Goal: Information Seeking & Learning: Learn about a topic

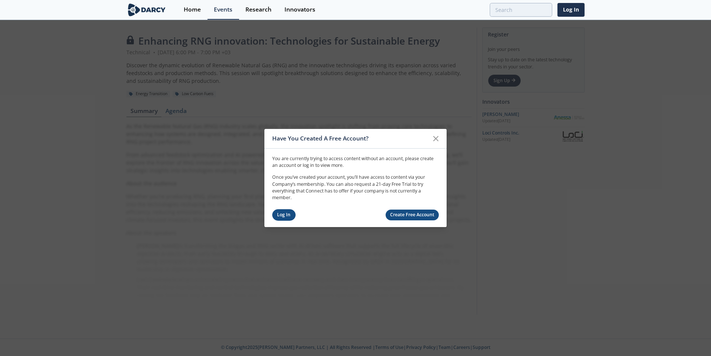
click at [288, 212] on link "Log In" at bounding box center [283, 215] width 23 height 12
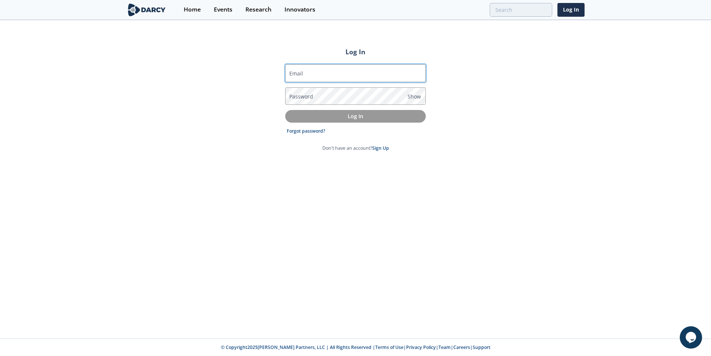
click at [318, 78] on input "Email" at bounding box center [355, 73] width 141 height 18
click at [302, 73] on label "Email" at bounding box center [296, 74] width 14 height 8
click at [302, 73] on input "Email" at bounding box center [355, 73] width 141 height 18
paste input "husain.a.alasfoor@bapcoenergies.com"
type input "husain.a.alasfoor@bapcoenergies.com"
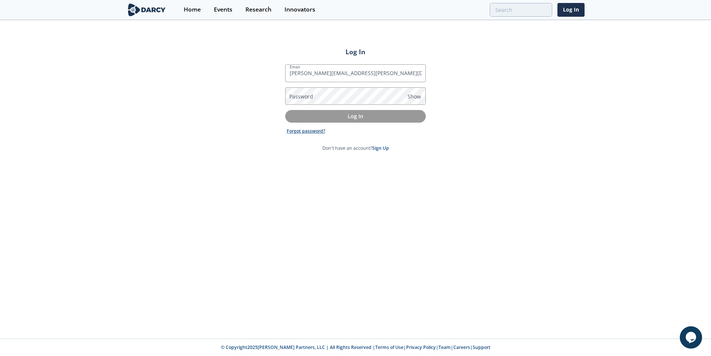
click at [309, 134] on link "Forgot password?" at bounding box center [306, 131] width 39 height 7
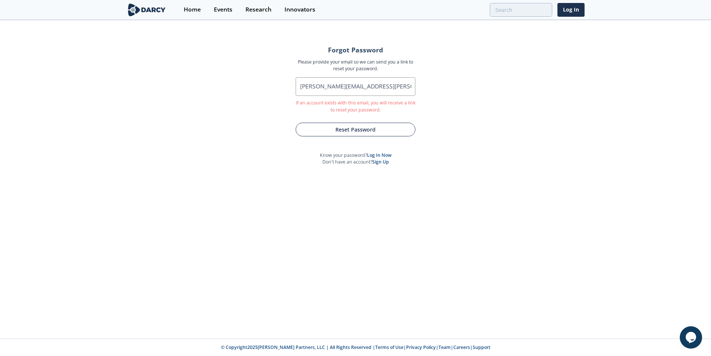
click at [372, 126] on button "Reset Password" at bounding box center [356, 130] width 120 height 14
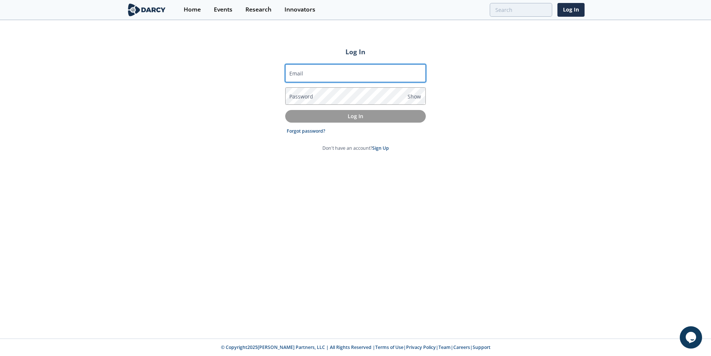
click at [384, 76] on input "Email" at bounding box center [355, 73] width 141 height 18
paste input "husain.a.alasfoor@bapcoenergies.com"
type input "husain.a.alasfoor@bapcoenergies.com"
click at [514, 109] on div "Log In Email husain.a.alasfoor@bapcoenergies.com Password Show Log In Forgot pa…" at bounding box center [355, 180] width 711 height 318
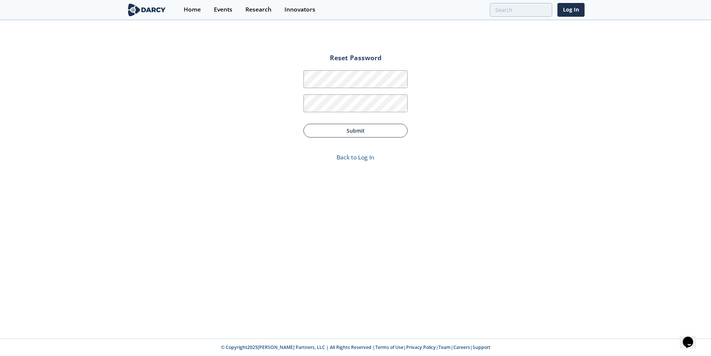
click at [390, 129] on button "Submit" at bounding box center [356, 131] width 104 height 14
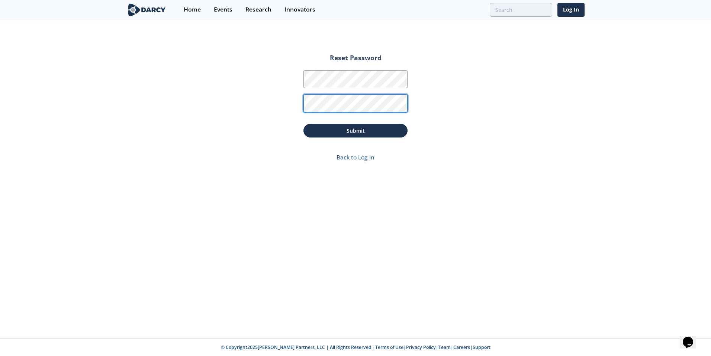
click at [304, 124] on button "Submit" at bounding box center [356, 131] width 104 height 14
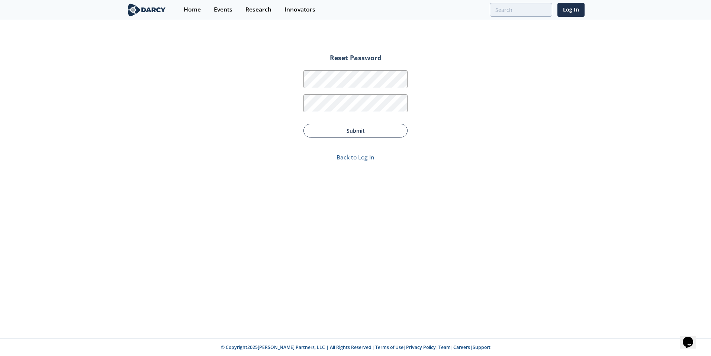
click at [359, 132] on button "Submit" at bounding box center [356, 131] width 104 height 14
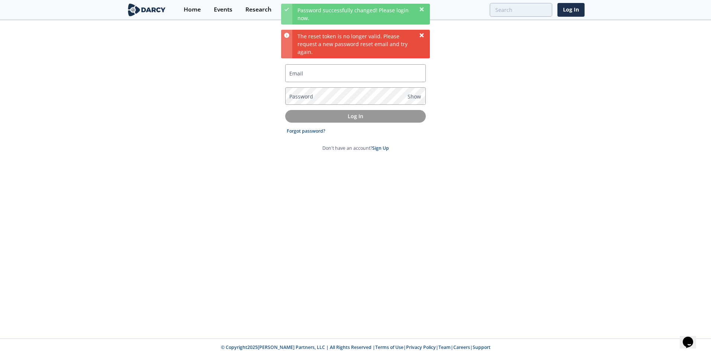
click at [422, 35] on icon at bounding box center [422, 35] width 4 height 4
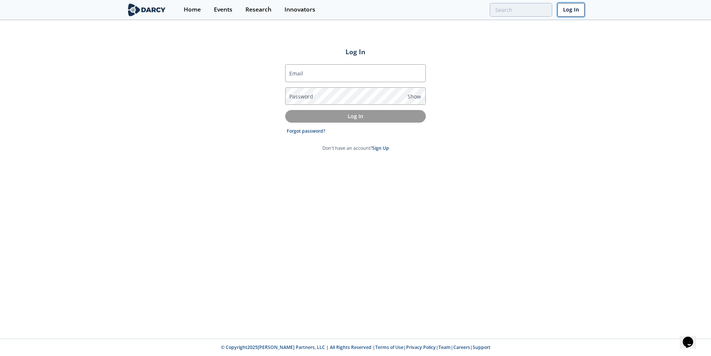
click at [564, 12] on link "Log In" at bounding box center [571, 10] width 27 height 14
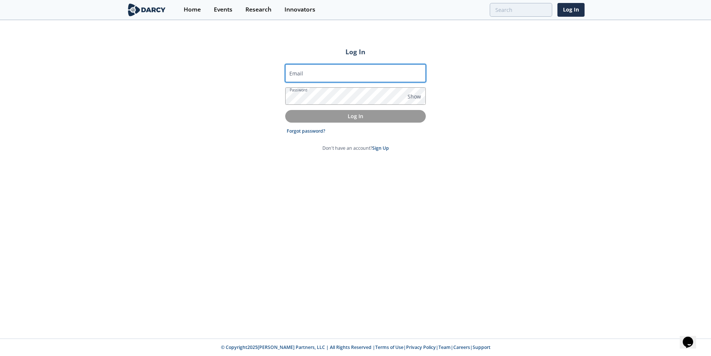
click at [328, 79] on input "Email" at bounding box center [355, 73] width 141 height 18
paste input "husain.a.alasfoor@bapcoenergies.com"
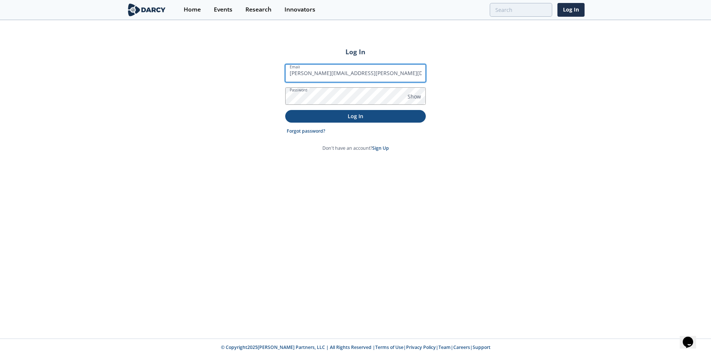
type input "husain.a.alasfoor@bapcoenergies.com"
click at [348, 115] on p "Log In" at bounding box center [356, 116] width 130 height 8
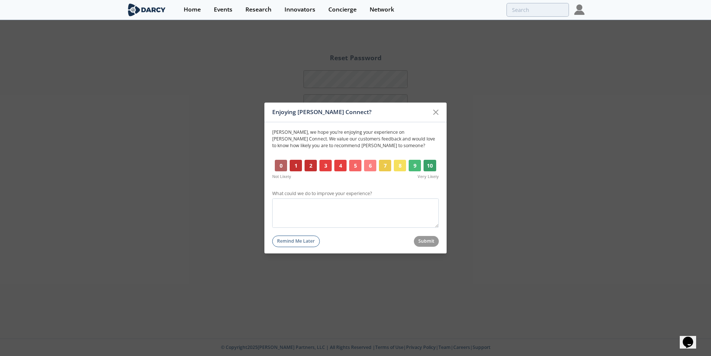
click at [280, 164] on button "0" at bounding box center [281, 166] width 12 height 12
click at [318, 219] on textarea "What could we do to improve your experience?" at bounding box center [355, 213] width 167 height 29
type textarea "s"
click at [440, 112] on icon at bounding box center [436, 112] width 9 height 9
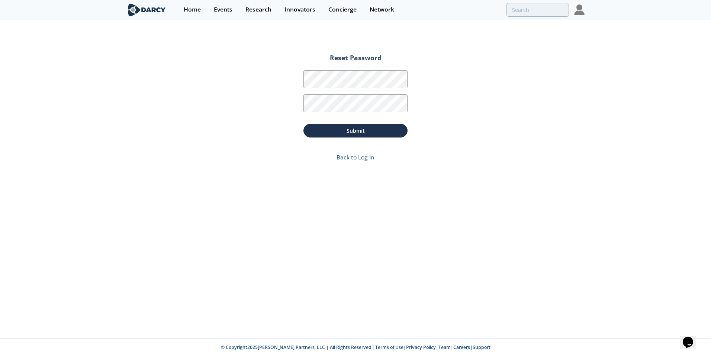
click at [579, 12] on img at bounding box center [579, 9] width 10 height 10
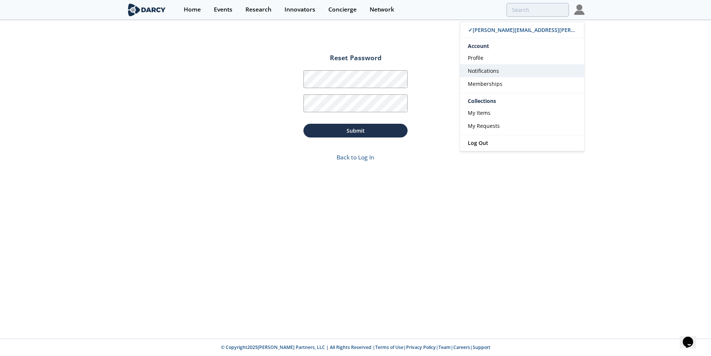
click at [475, 69] on span "Notifications" at bounding box center [483, 70] width 31 height 7
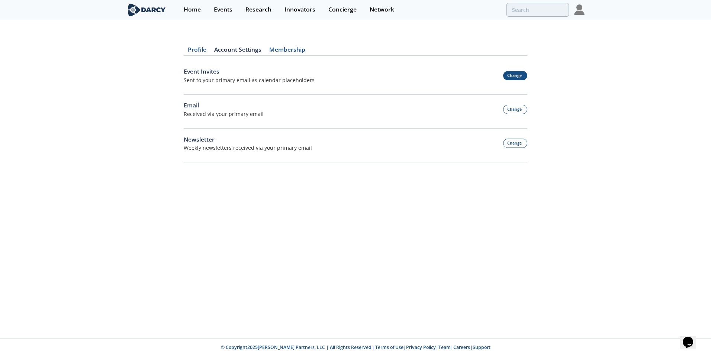
click at [512, 75] on button "Change" at bounding box center [515, 75] width 25 height 9
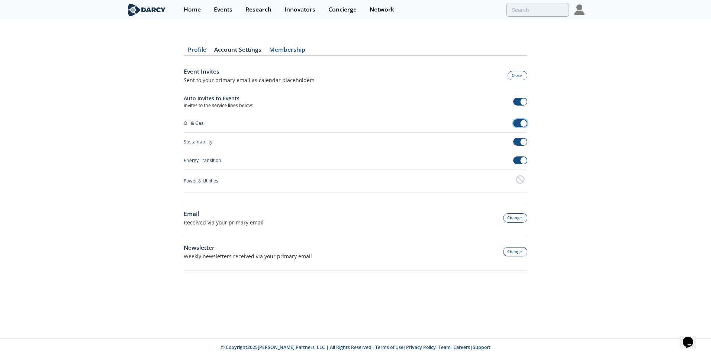
click at [520, 121] on span at bounding box center [520, 123] width 15 height 8
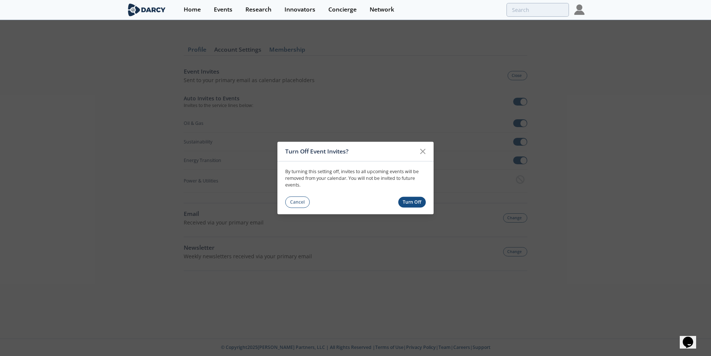
click at [404, 202] on button "Turn Off" at bounding box center [412, 202] width 28 height 11
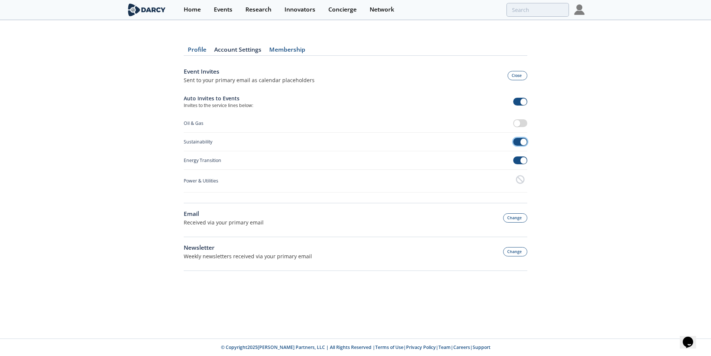
click at [519, 140] on span at bounding box center [520, 142] width 15 height 8
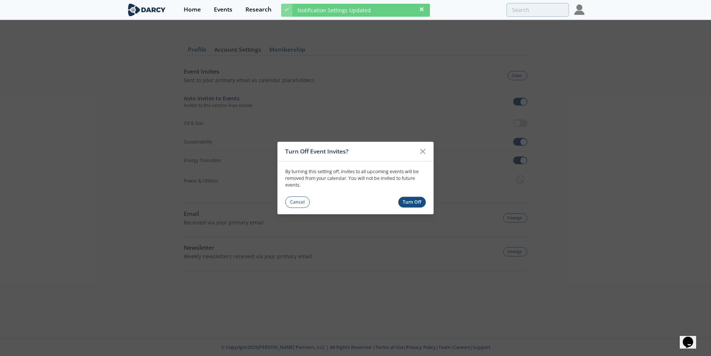
click at [419, 203] on button "Turn Off" at bounding box center [412, 202] width 28 height 11
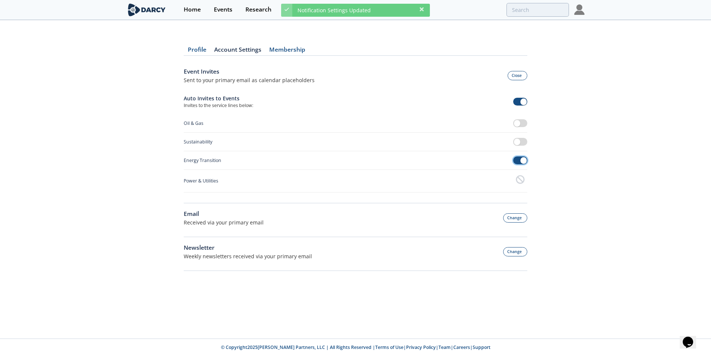
click at [514, 159] on span at bounding box center [520, 161] width 15 height 8
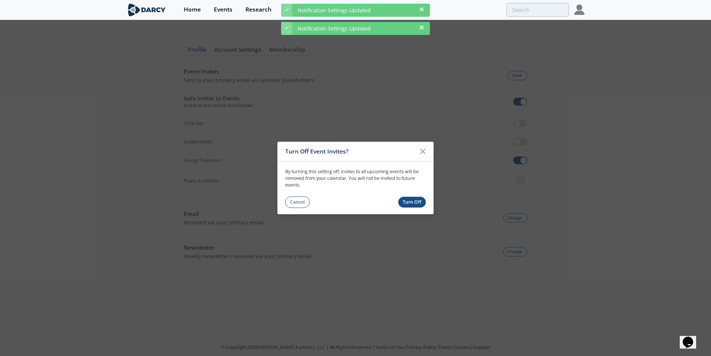
click at [413, 199] on button "Turn Off" at bounding box center [412, 202] width 28 height 11
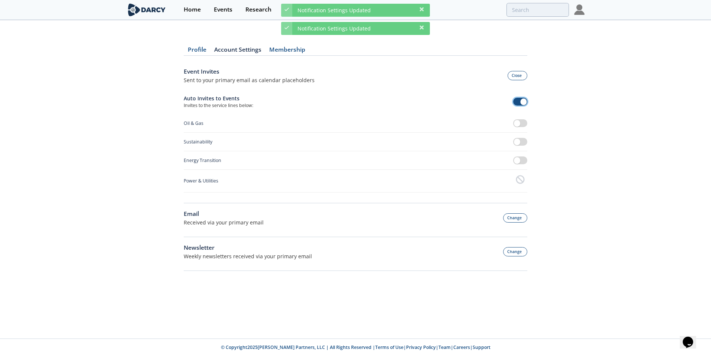
click at [520, 103] on span at bounding box center [520, 102] width 15 height 8
click at [512, 214] on button "Change" at bounding box center [515, 218] width 25 height 9
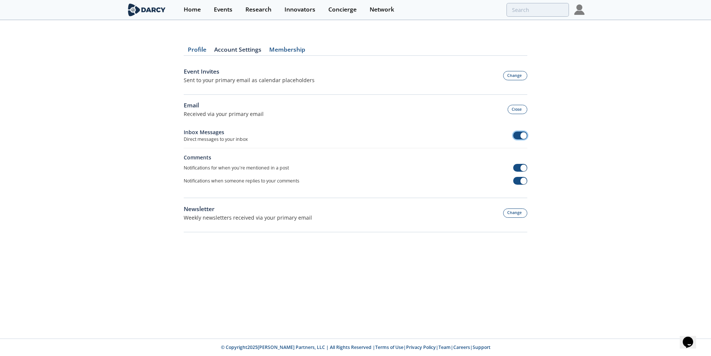
click at [522, 139] on span at bounding box center [520, 136] width 15 height 8
click at [519, 167] on span at bounding box center [520, 168] width 15 height 8
click at [519, 180] on span at bounding box center [520, 181] width 15 height 8
click at [516, 216] on button "Change" at bounding box center [515, 213] width 25 height 9
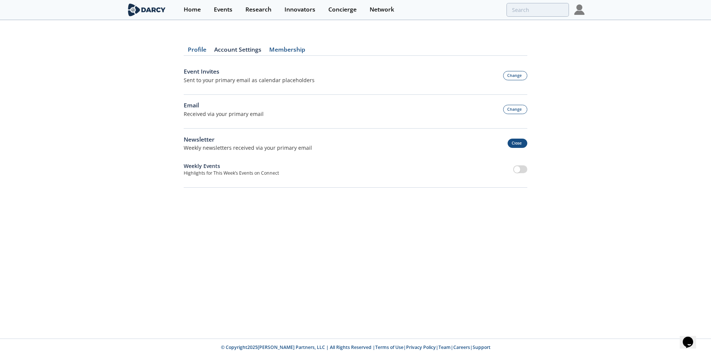
click at [518, 145] on button "Close" at bounding box center [518, 143] width 20 height 9
click at [519, 144] on button "Change" at bounding box center [515, 143] width 25 height 9
click at [412, 209] on div "Profile Account Settings Membership Event Invites Sent to your primary email as…" at bounding box center [355, 180] width 711 height 318
click at [235, 52] on link "Account Settings" at bounding box center [237, 51] width 55 height 9
click at [270, 49] on link "Membership" at bounding box center [287, 51] width 44 height 9
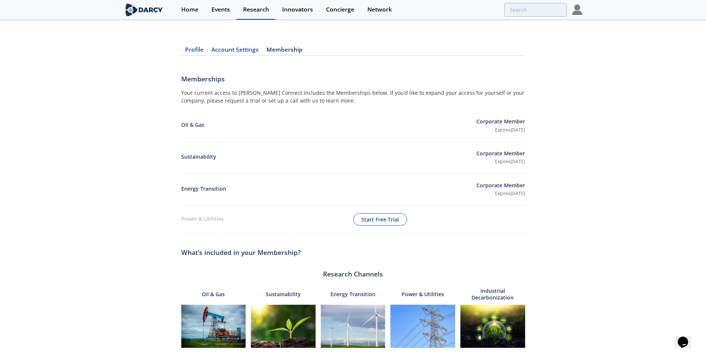
click at [259, 12] on div "Research" at bounding box center [256, 10] width 26 height 6
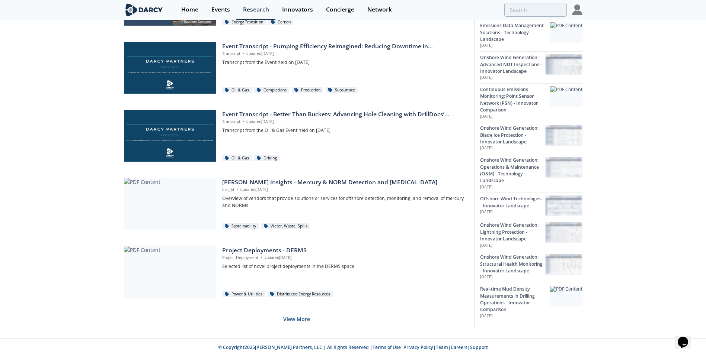
scroll to position [415, 0]
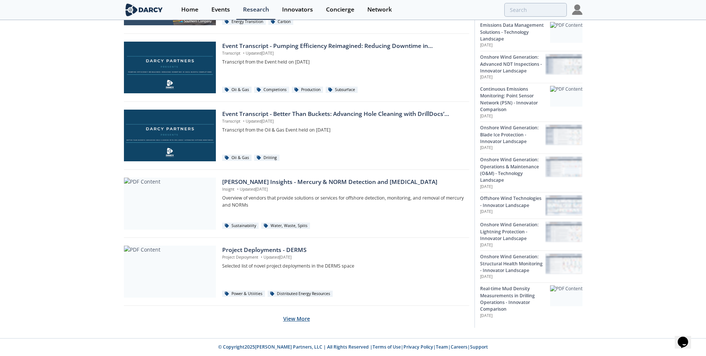
click at [298, 316] on button "View More" at bounding box center [296, 319] width 27 height 18
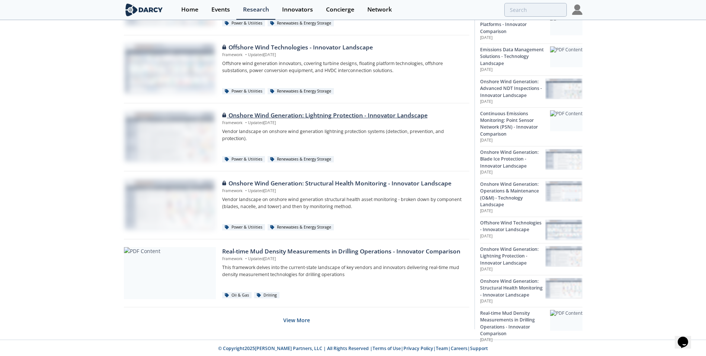
scroll to position [1096, 0]
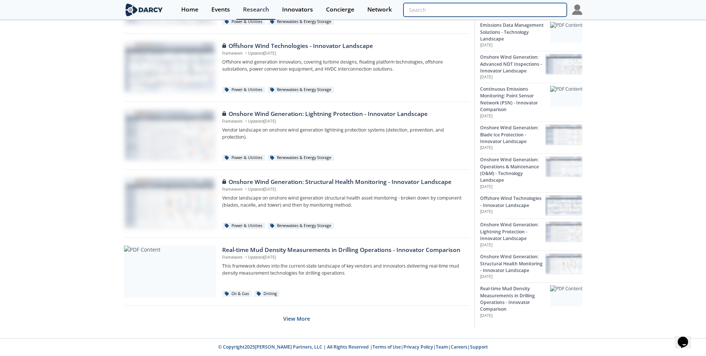
click at [527, 12] on input "search" at bounding box center [484, 10] width 163 height 14
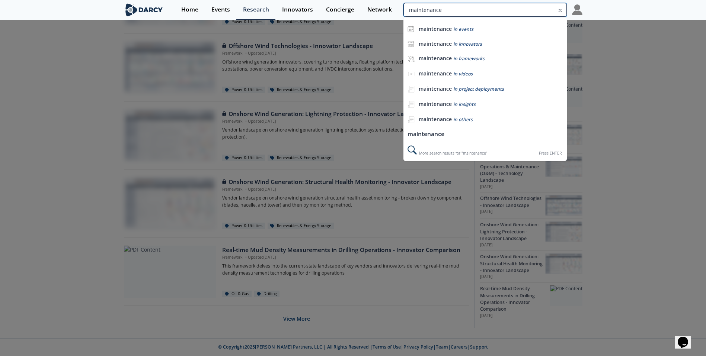
type input "maintenance"
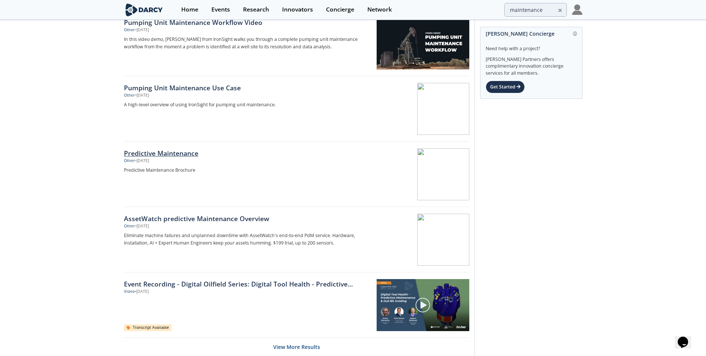
scroll to position [1044, 0]
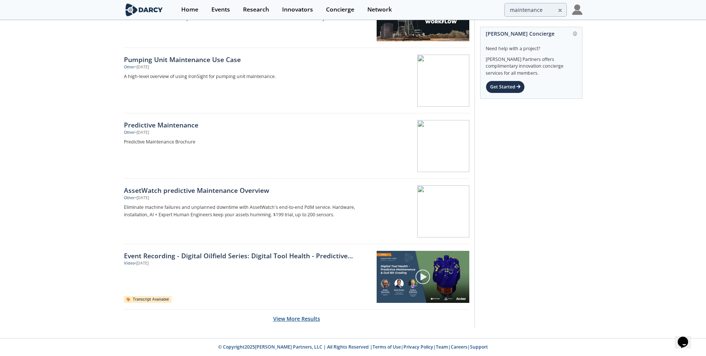
click at [295, 321] on button "View More Results" at bounding box center [296, 319] width 47 height 18
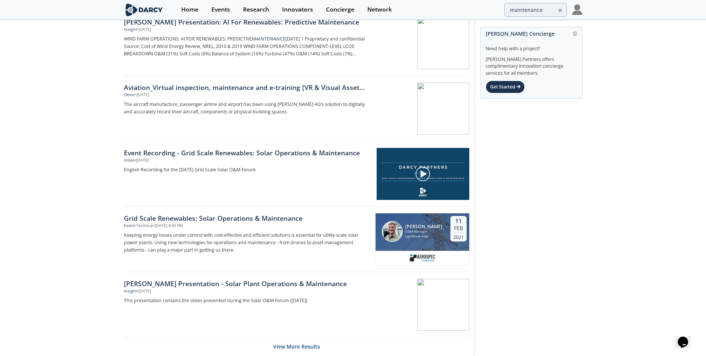
scroll to position [2354, 0]
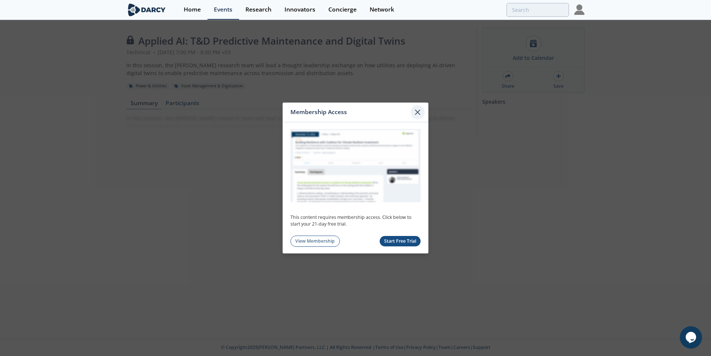
click at [419, 109] on icon at bounding box center [417, 112] width 9 height 9
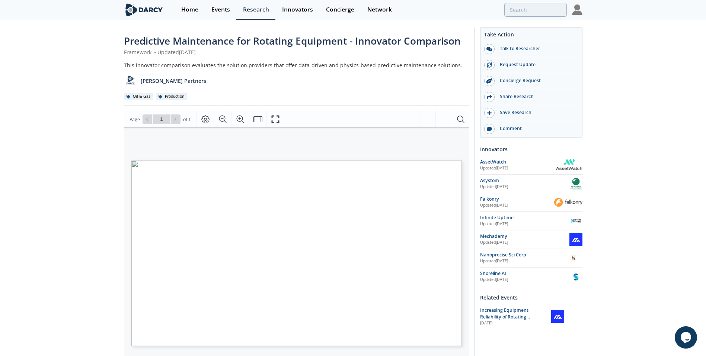
click at [472, 213] on div "Predictive Maintenance for Rotating Equipment - Innovator Comparison Framework …" at bounding box center [353, 278] width 458 height 515
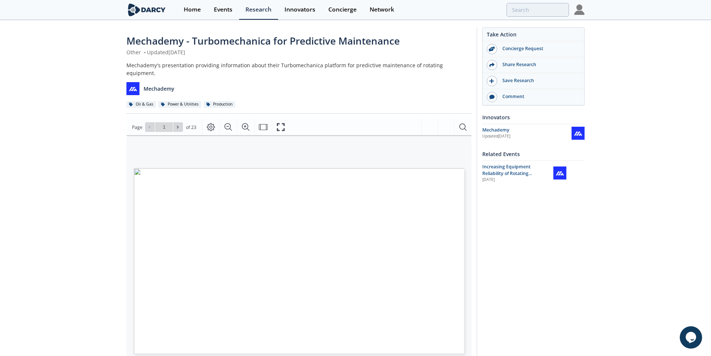
type input "2"
type input "3"
type input "4"
click at [176, 125] on icon at bounding box center [178, 127] width 4 height 4
type input "5"
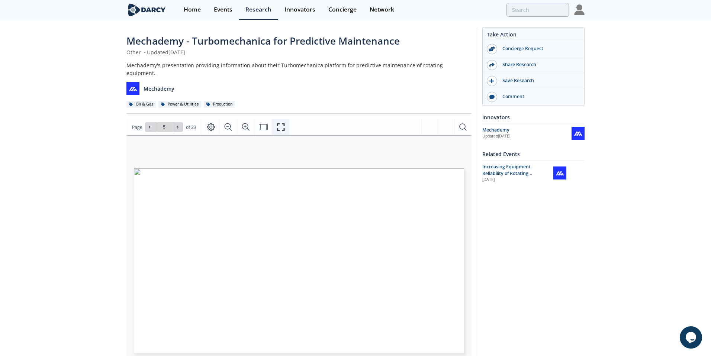
click at [276, 123] on icon "Fullscreen" at bounding box center [280, 127] width 9 height 9
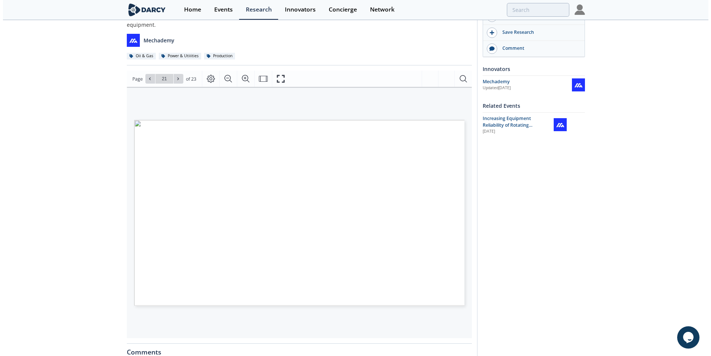
scroll to position [54, 0]
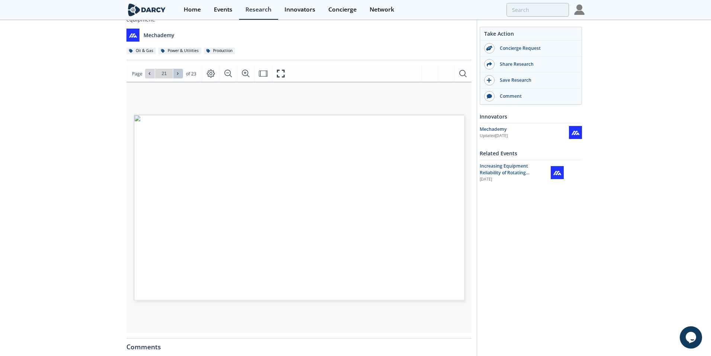
click at [178, 71] on icon at bounding box center [178, 73] width 4 height 4
click at [178, 69] on div "Go to Page 23" at bounding box center [164, 74] width 38 height 10
click at [153, 69] on button at bounding box center [150, 74] width 10 height 10
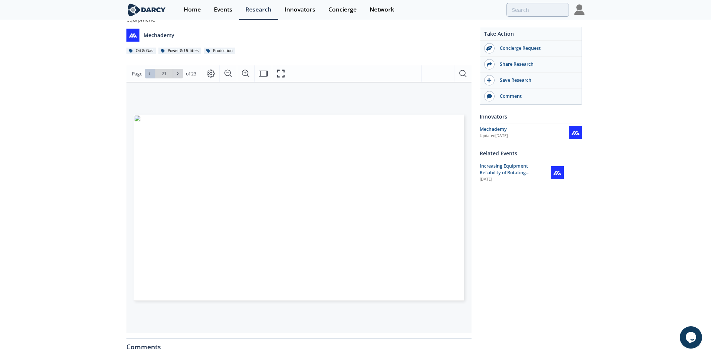
click at [153, 69] on button at bounding box center [150, 74] width 10 height 10
type input "19"
click at [279, 69] on icon "Fullscreen" at bounding box center [280, 73] width 9 height 9
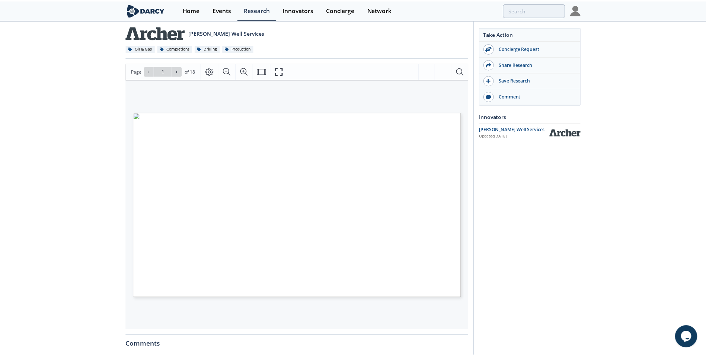
scroll to position [54, 0]
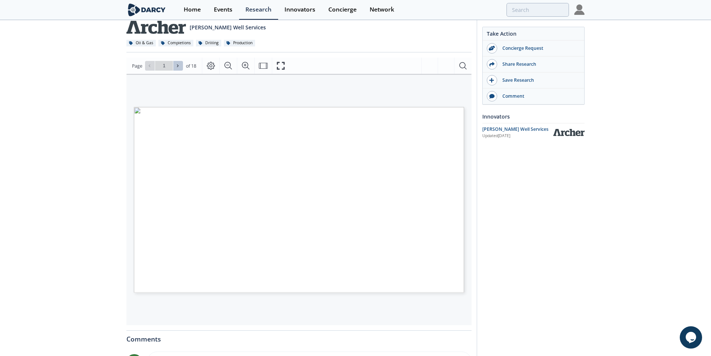
click at [177, 66] on icon at bounding box center [178, 66] width 4 height 4
type input "2"
click at [177, 66] on icon at bounding box center [178, 66] width 4 height 4
type input "3"
click at [177, 66] on icon at bounding box center [178, 66] width 4 height 4
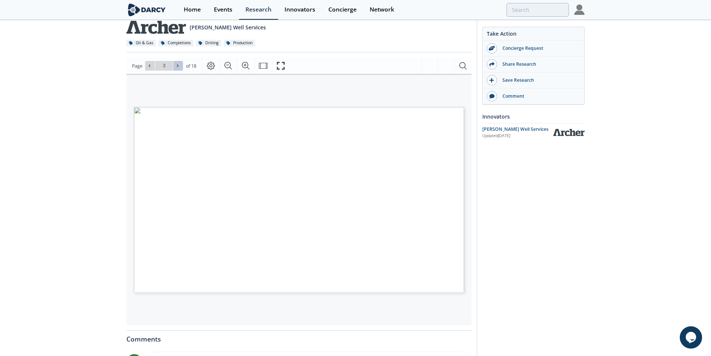
type input "4"
click at [177, 66] on icon at bounding box center [178, 66] width 4 height 4
type input "5"
click at [177, 66] on icon at bounding box center [178, 66] width 4 height 4
type input "6"
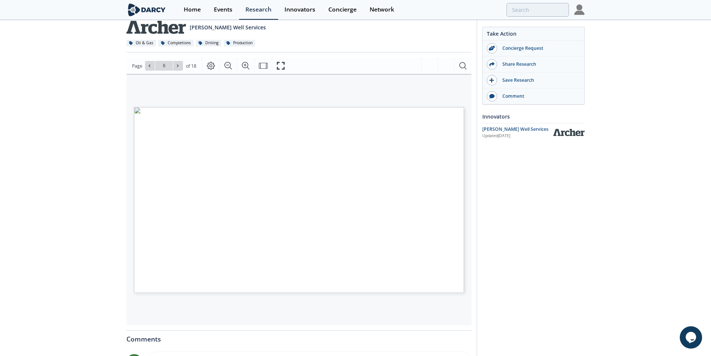
click at [177, 66] on icon at bounding box center [178, 66] width 4 height 4
type input "7"
click at [177, 66] on icon at bounding box center [178, 66] width 4 height 4
type input "8"
click at [177, 66] on icon at bounding box center [178, 66] width 4 height 4
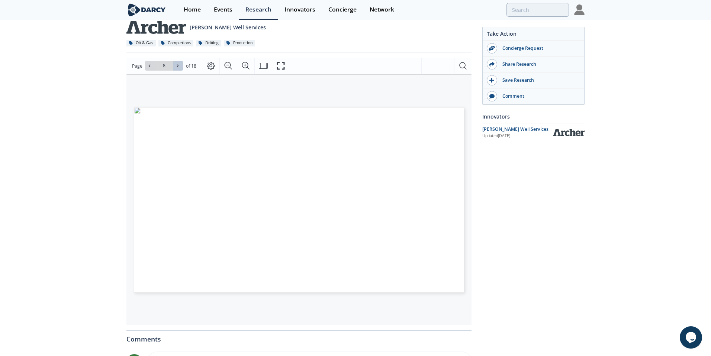
type input "9"
click at [177, 66] on icon at bounding box center [178, 66] width 4 height 4
type input "10"
click at [177, 66] on icon at bounding box center [178, 66] width 4 height 4
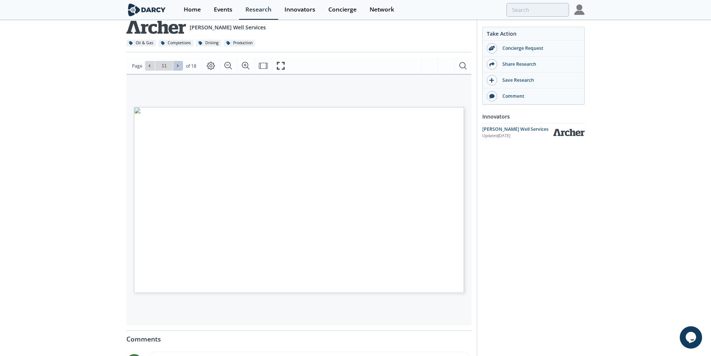
type input "12"
click at [177, 66] on icon at bounding box center [178, 66] width 4 height 4
type input "13"
click at [177, 66] on icon at bounding box center [178, 66] width 4 height 4
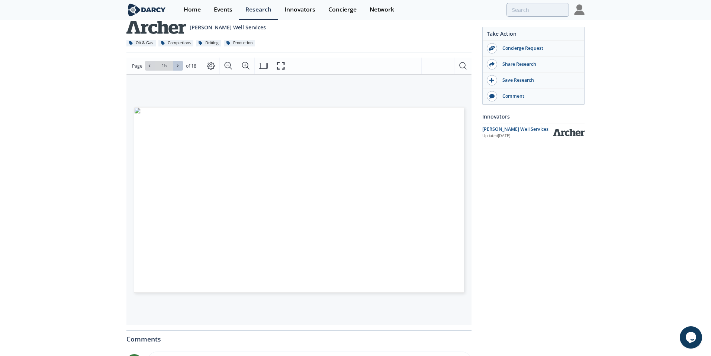
click at [177, 66] on icon at bounding box center [178, 66] width 4 height 4
type input "18"
click at [177, 66] on div "Go to Page 18" at bounding box center [164, 66] width 38 height 10
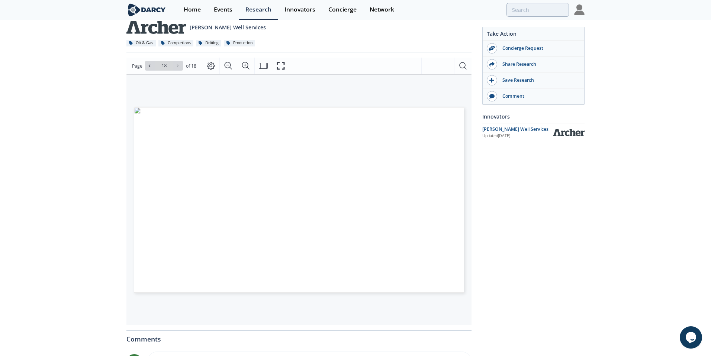
click at [177, 66] on div "Go to Page 18" at bounding box center [164, 66] width 38 height 10
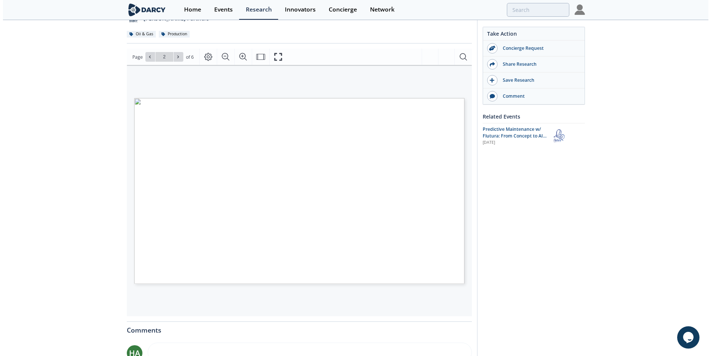
scroll to position [54, 0]
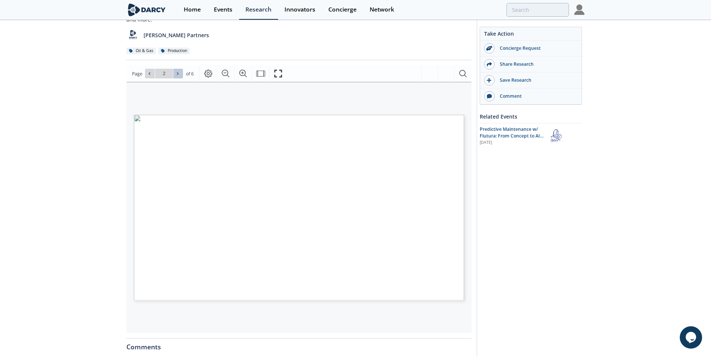
click at [182, 72] on button at bounding box center [178, 74] width 10 height 10
click at [176, 75] on icon at bounding box center [178, 73] width 4 height 4
type input "6"
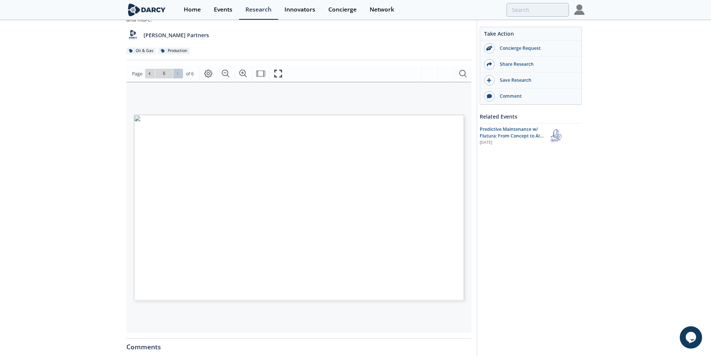
click at [175, 75] on div "Go to Page 6" at bounding box center [164, 74] width 38 height 10
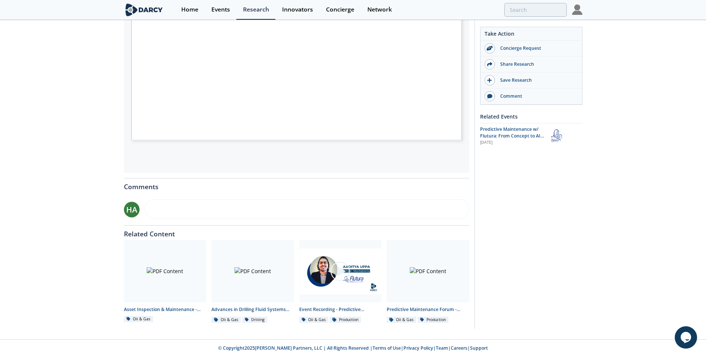
scroll to position [215, 0]
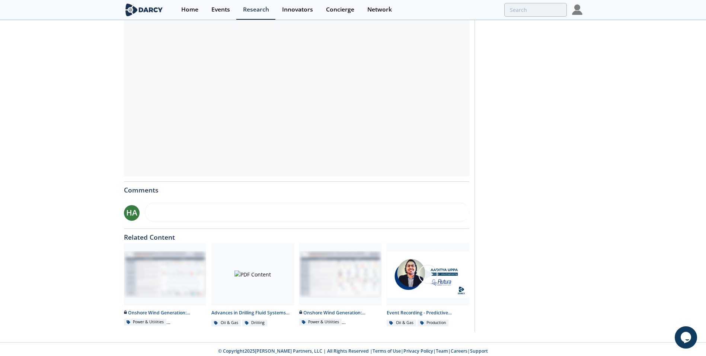
scroll to position [214, 0]
